Goal: Task Accomplishment & Management: Manage account settings

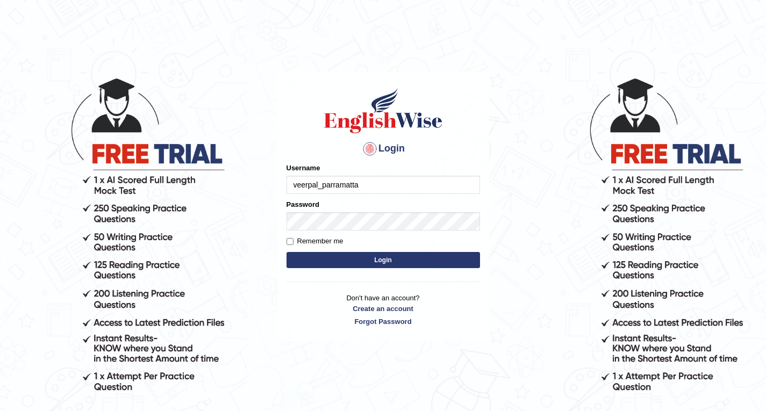
type input "veerpal_parramatta"
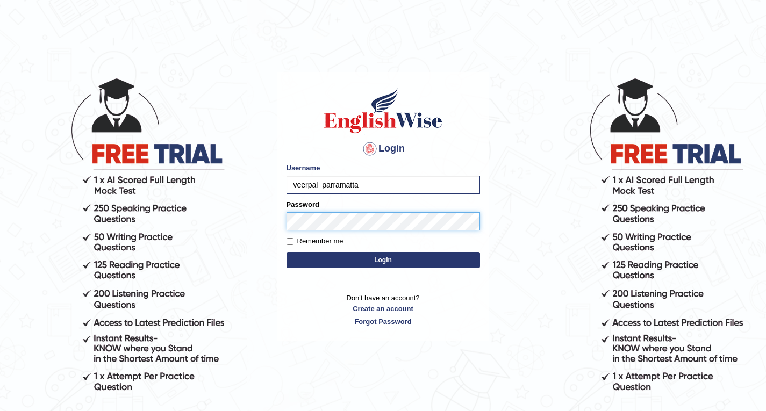
click at [286, 252] on button "Login" at bounding box center [382, 260] width 193 height 16
click at [385, 262] on button "Login" at bounding box center [382, 260] width 193 height 16
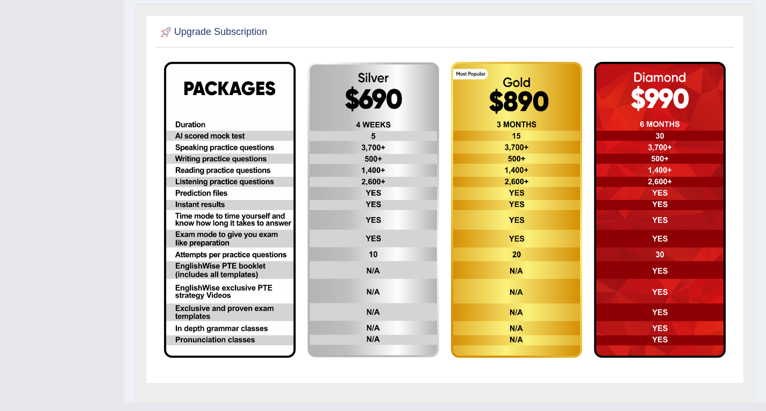
scroll to position [301, 0]
